Goal: Information Seeking & Learning: Learn about a topic

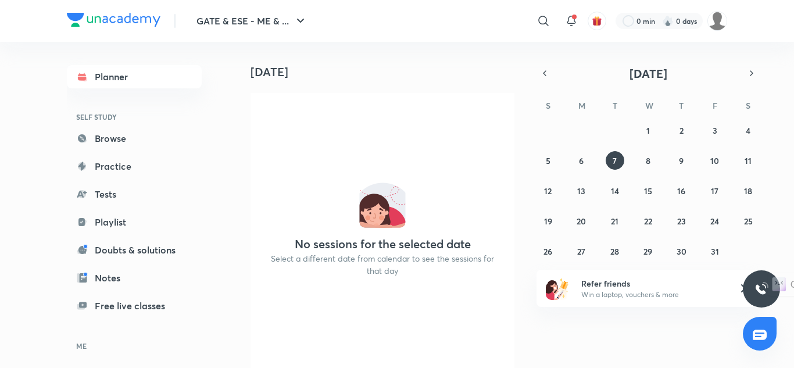
click at [147, 356] on link "Enrollments" at bounding box center [134, 367] width 135 height 23
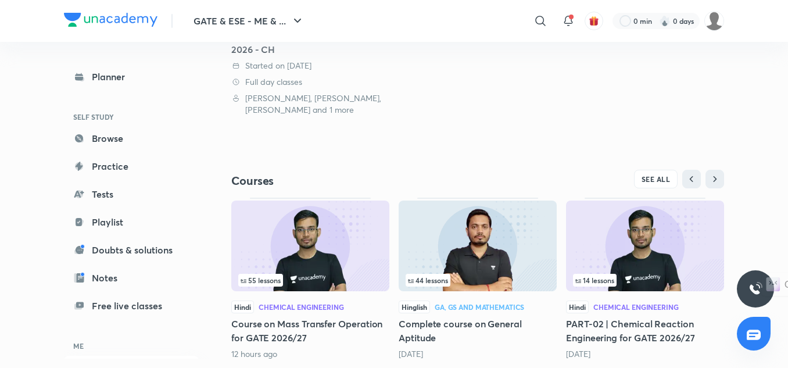
scroll to position [291, 0]
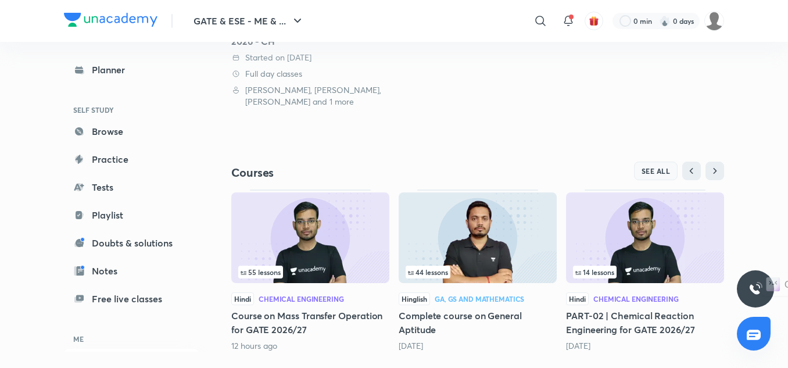
click at [661, 174] on span "SEE ALL" at bounding box center [656, 171] width 29 height 8
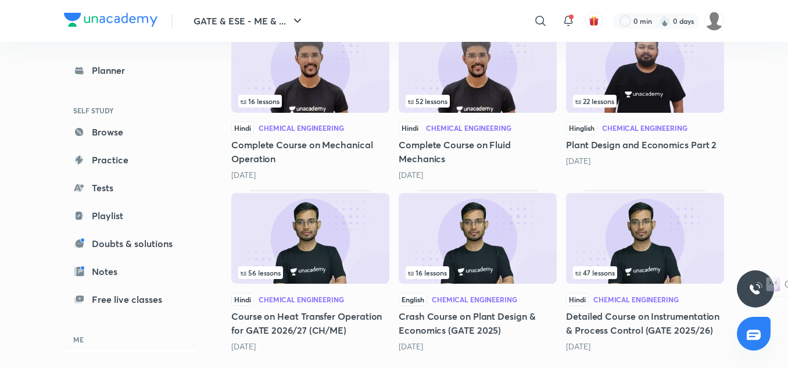
scroll to position [566, 0]
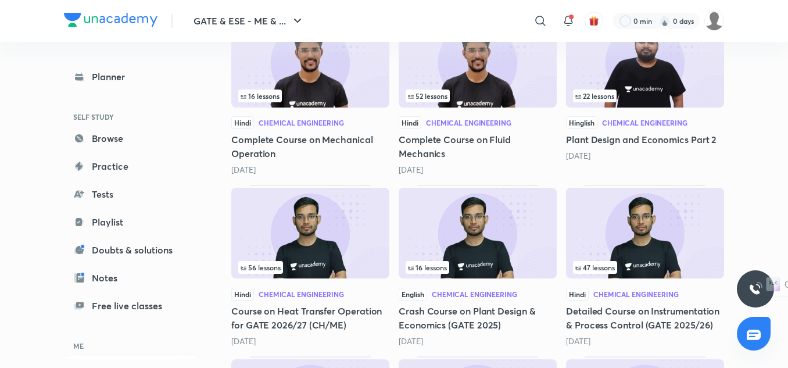
click at [631, 224] on img at bounding box center [645, 233] width 158 height 91
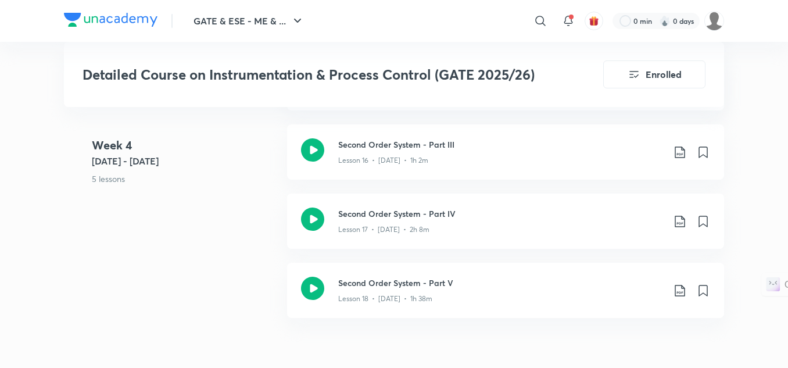
scroll to position [2092, 0]
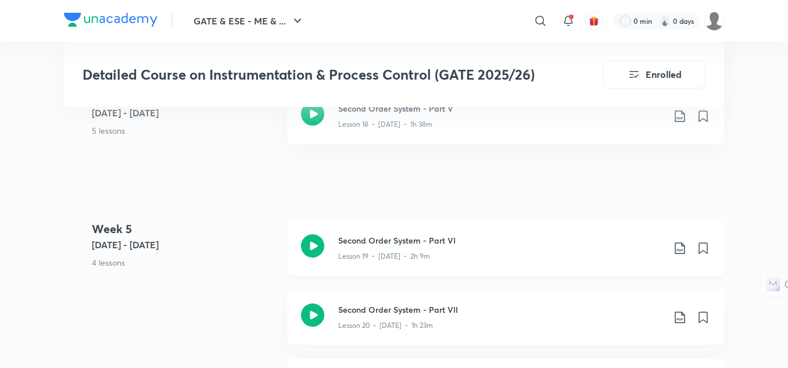
click at [437, 253] on div "Lesson 19 • [DATE] • 2h 9m" at bounding box center [500, 253] width 325 height 15
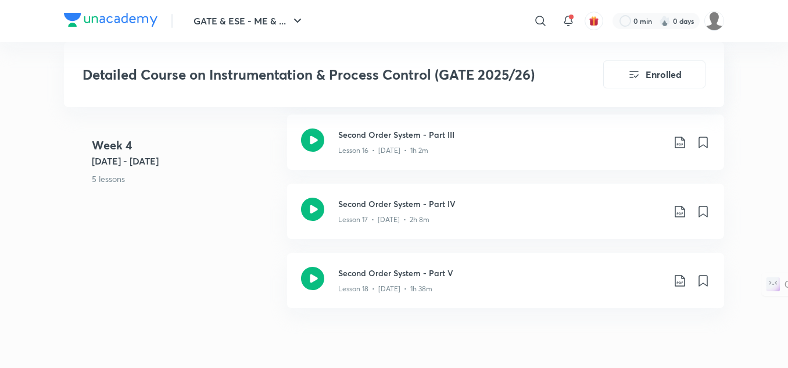
scroll to position [1918, 0]
